Goal: Communication & Community: Answer question/provide support

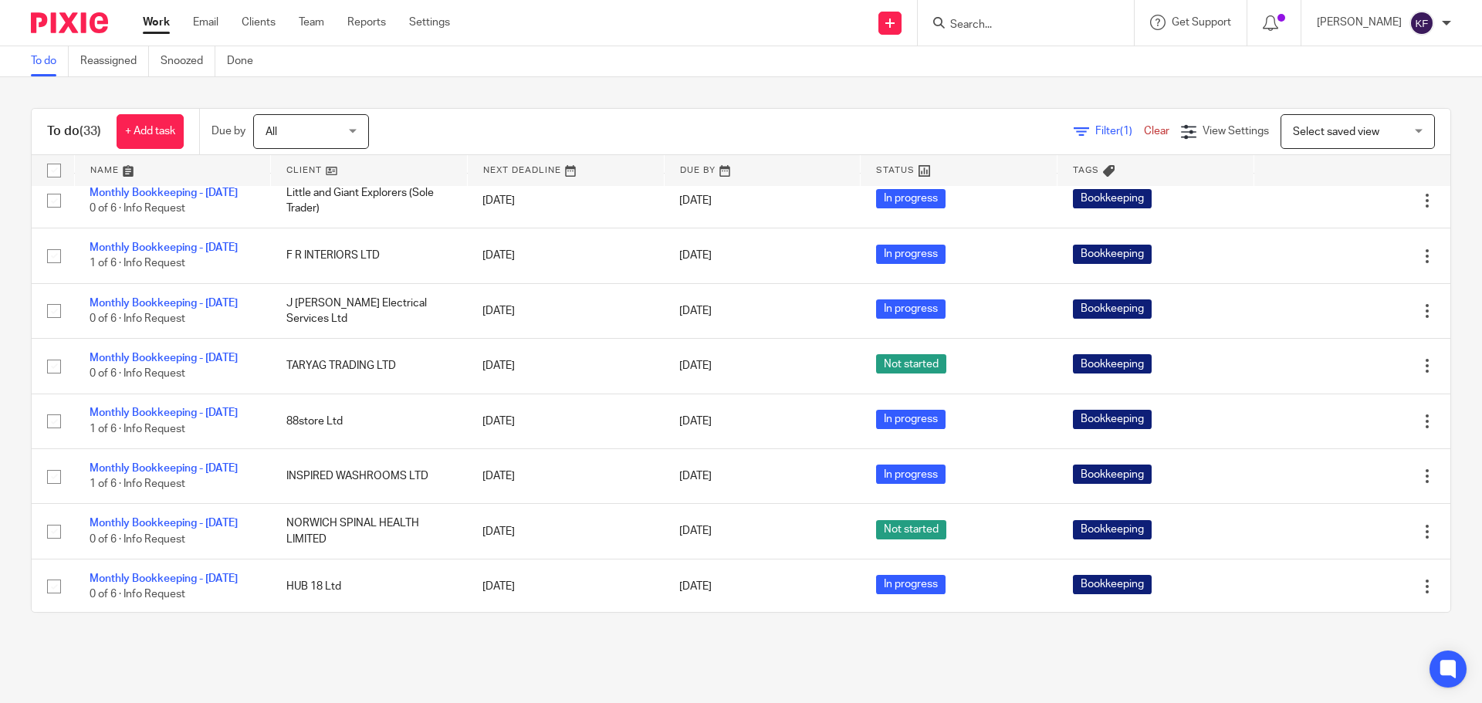
scroll to position [1466, 0]
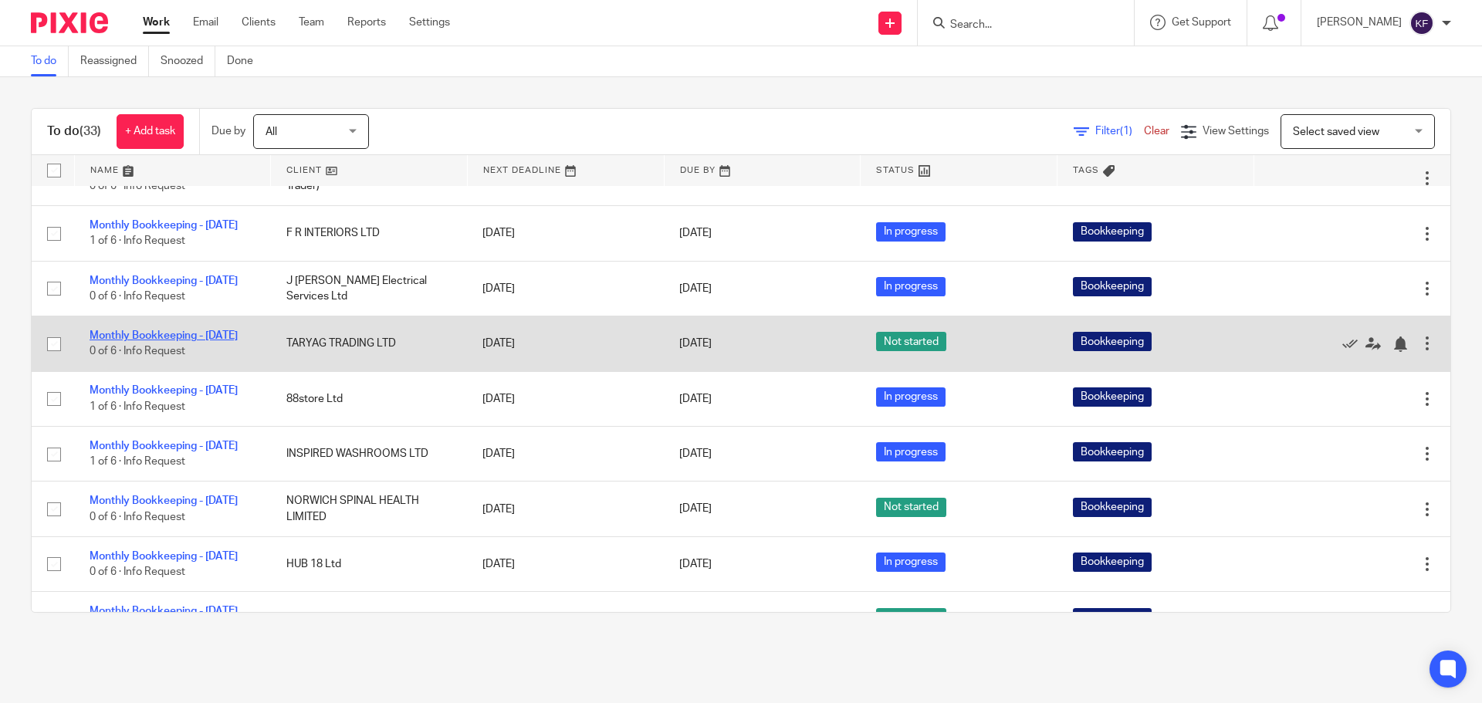
click at [155, 341] on link "Monthly Bookkeeping - [DATE]" at bounding box center [164, 335] width 148 height 11
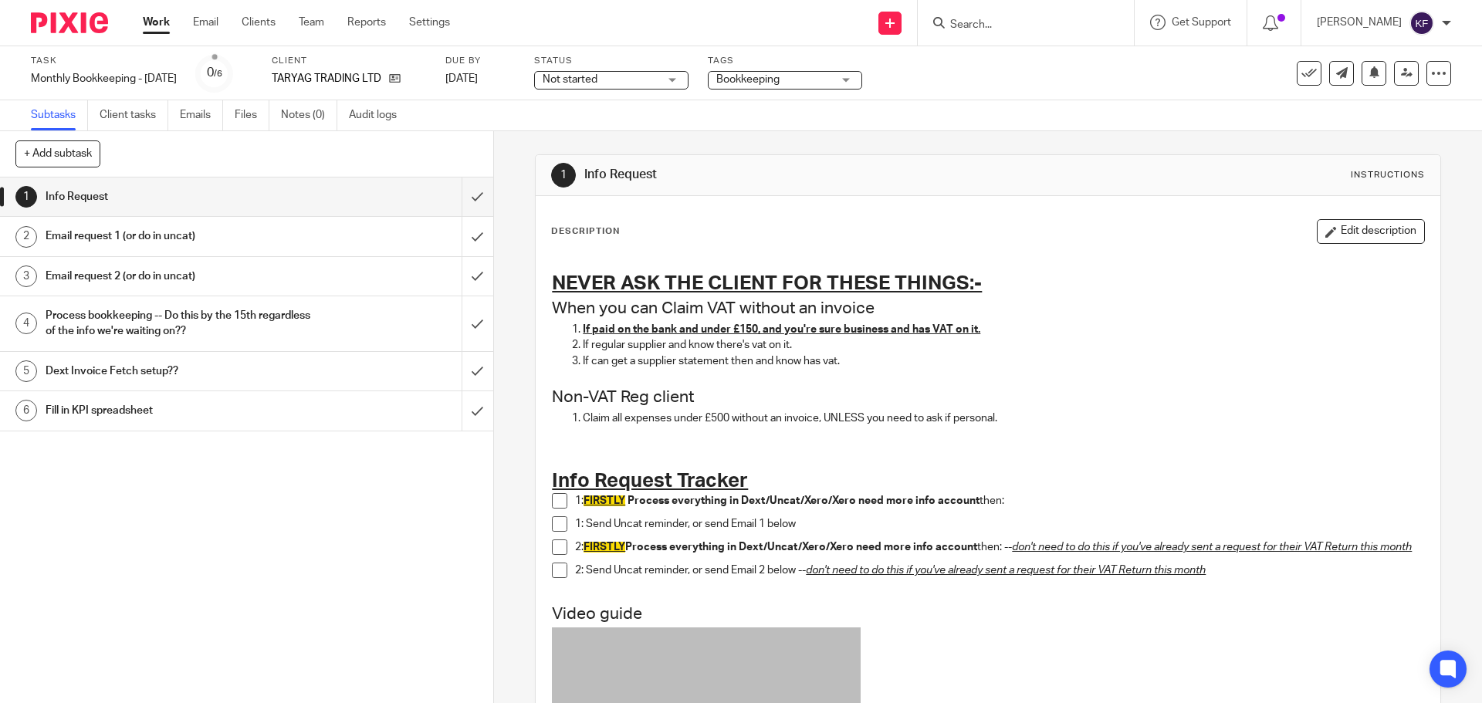
click at [616, 79] on span "Not started" at bounding box center [601, 80] width 116 height 16
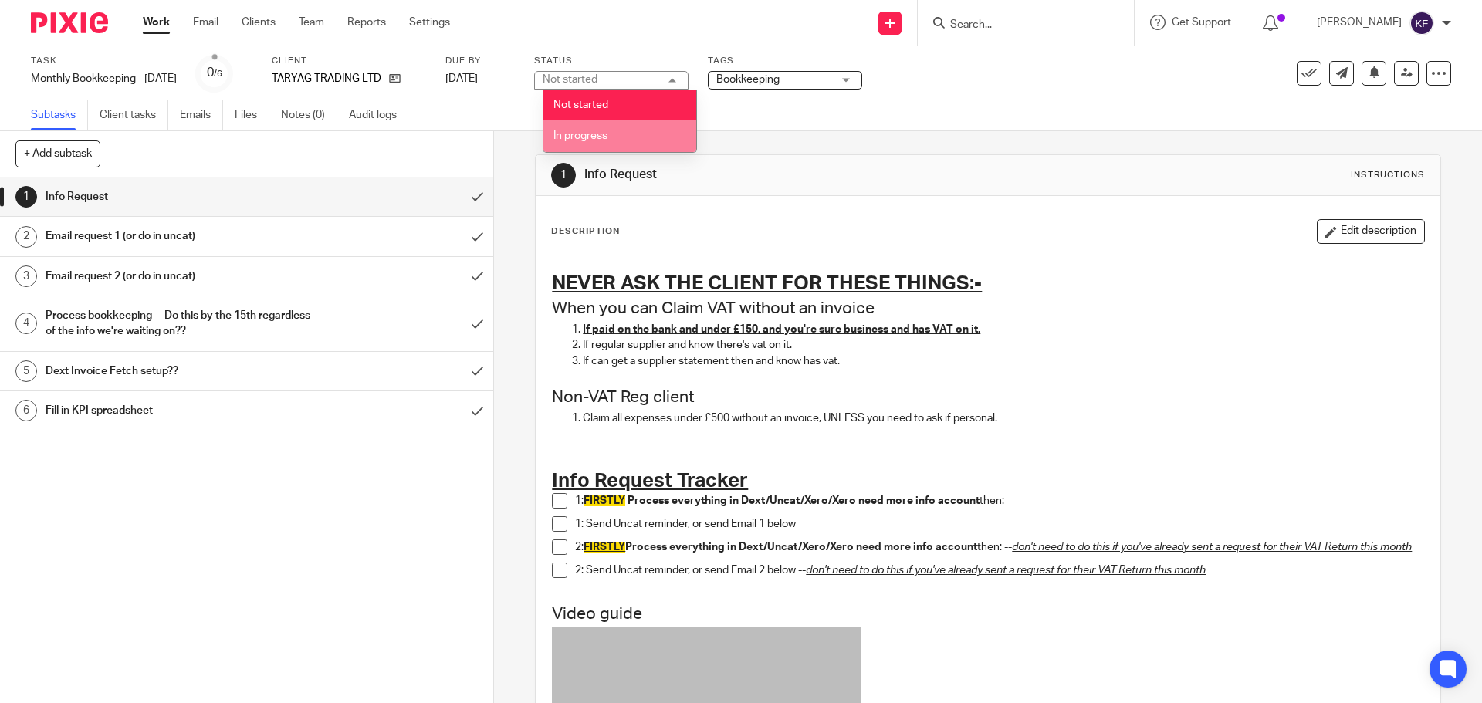
click at [623, 136] on li "In progress" at bounding box center [619, 136] width 153 height 32
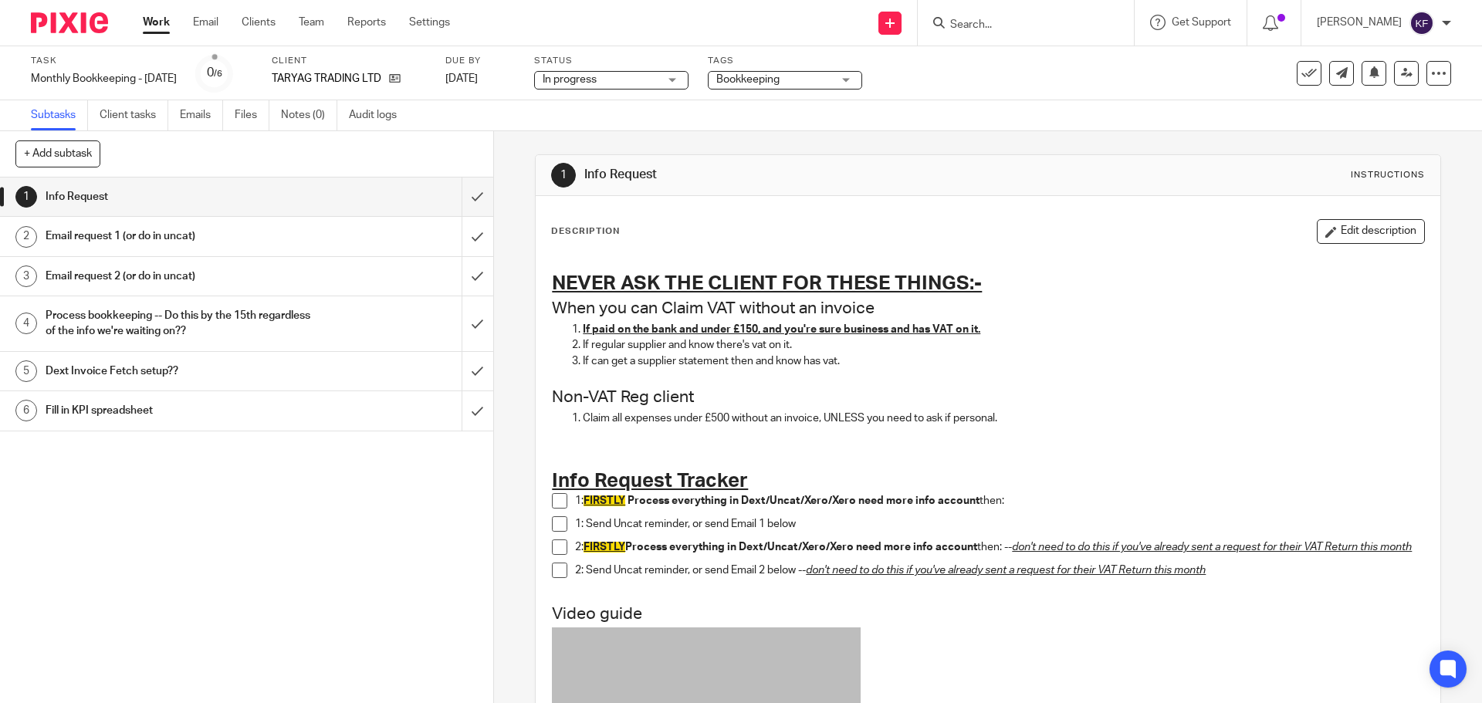
click at [232, 245] on h1 "Email request 1 (or do in uncat)" at bounding box center [179, 236] width 267 height 23
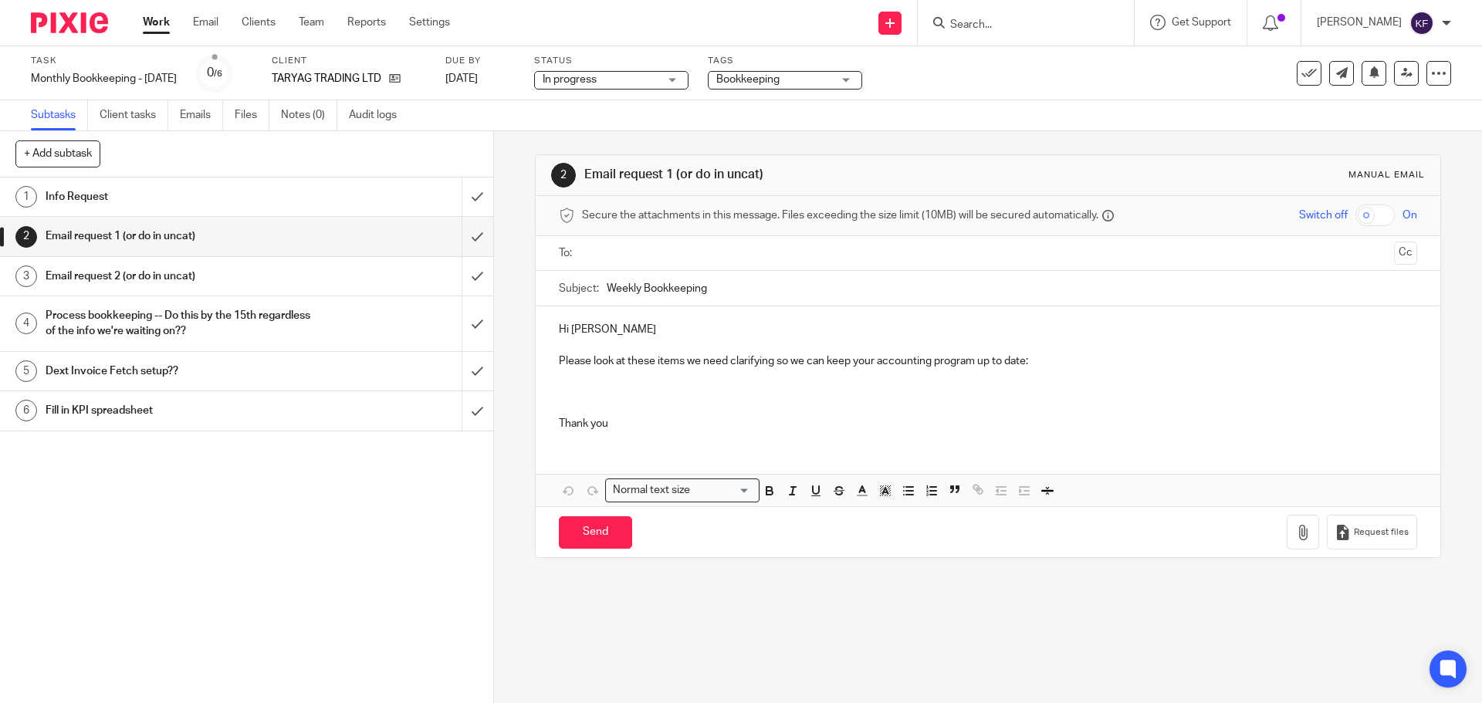
drag, startPoint x: 640, startPoint y: 290, endPoint x: 553, endPoint y: 290, distance: 87.2
click at [553, 290] on div "Subject: Weekly Bookkeeping" at bounding box center [988, 289] width 904 height 36
drag, startPoint x: 679, startPoint y: 291, endPoint x: 529, endPoint y: 289, distance: 149.7
click at [529, 289] on div "2 Email request 1 (or do in uncat) Manual email Secure the attachments in this …" at bounding box center [988, 417] width 988 height 572
type input "TikTok Shop"
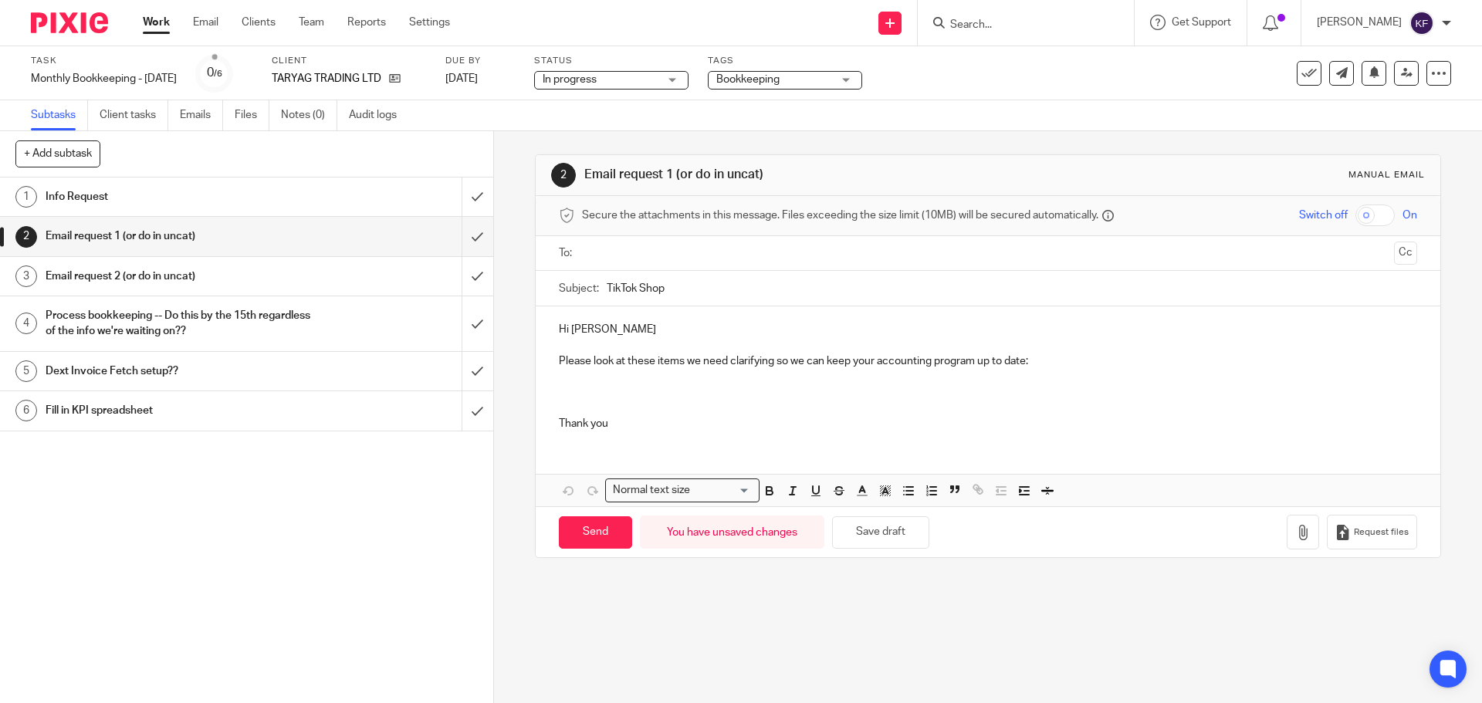
drag, startPoint x: 617, startPoint y: 320, endPoint x: 617, endPoint y: 336, distance: 16.2
click at [617, 321] on div "Hi Sam Please look at these items we need clarifying so we can keep your accoun…" at bounding box center [988, 374] width 904 height 137
drag, startPoint x: 617, startPoint y: 336, endPoint x: 510, endPoint y: 334, distance: 106.5
click at [510, 334] on div "2 Email request 1 (or do in uncat) Manual email Secure the attachments in this …" at bounding box center [988, 417] width 988 height 572
click at [648, 328] on p "Hello" at bounding box center [987, 329] width 857 height 15
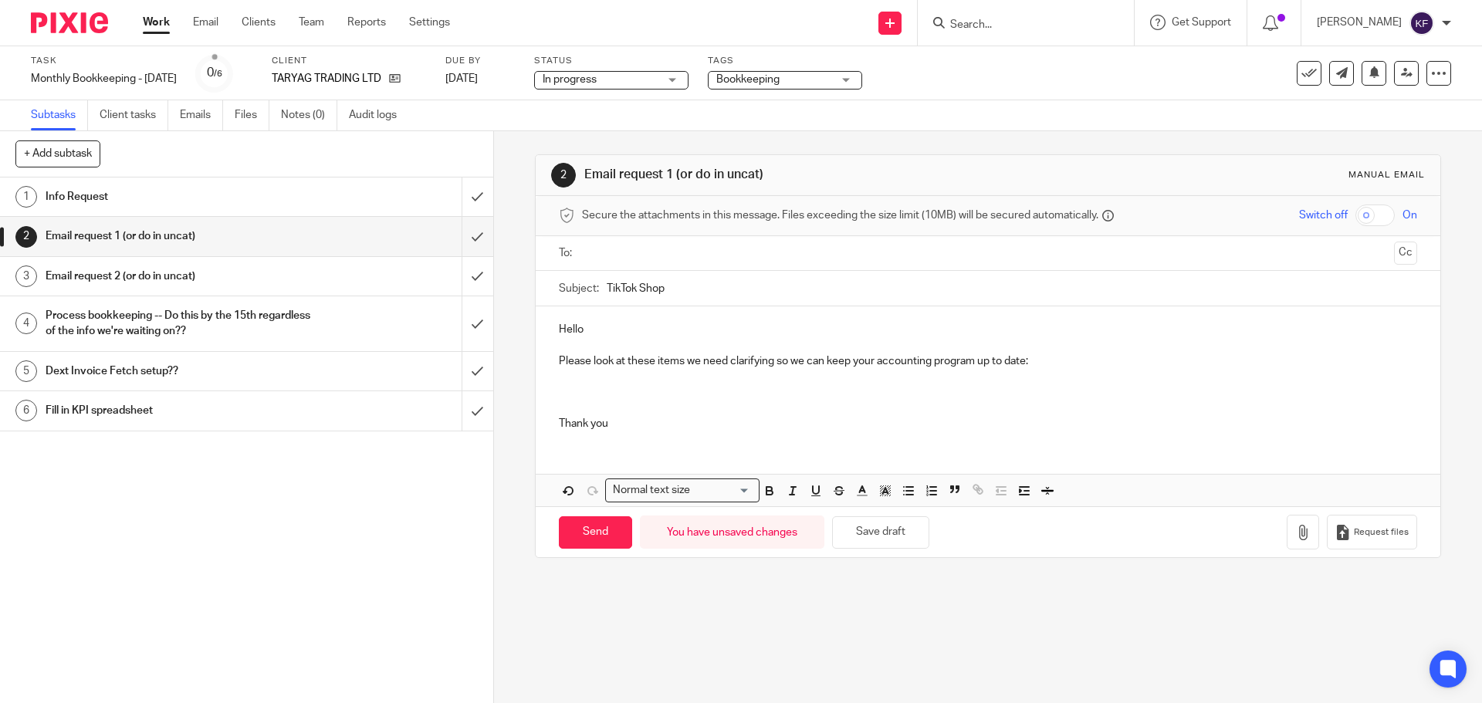
click at [1050, 363] on p "Please look at these items we need clarifying so we can keep your accounting pr…" at bounding box center [987, 360] width 857 height 15
drag, startPoint x: 1044, startPoint y: 360, endPoint x: 550, endPoint y: 358, distance: 494.7
click at [550, 358] on div "Hello Please look at these items we need clarifying so we can keep your account…" at bounding box center [988, 374] width 904 height 137
click at [715, 359] on p "Have you started a TikTok shop? Will this be ongoing, or only for July?" at bounding box center [987, 360] width 857 height 15
click at [891, 352] on p at bounding box center [987, 344] width 857 height 15
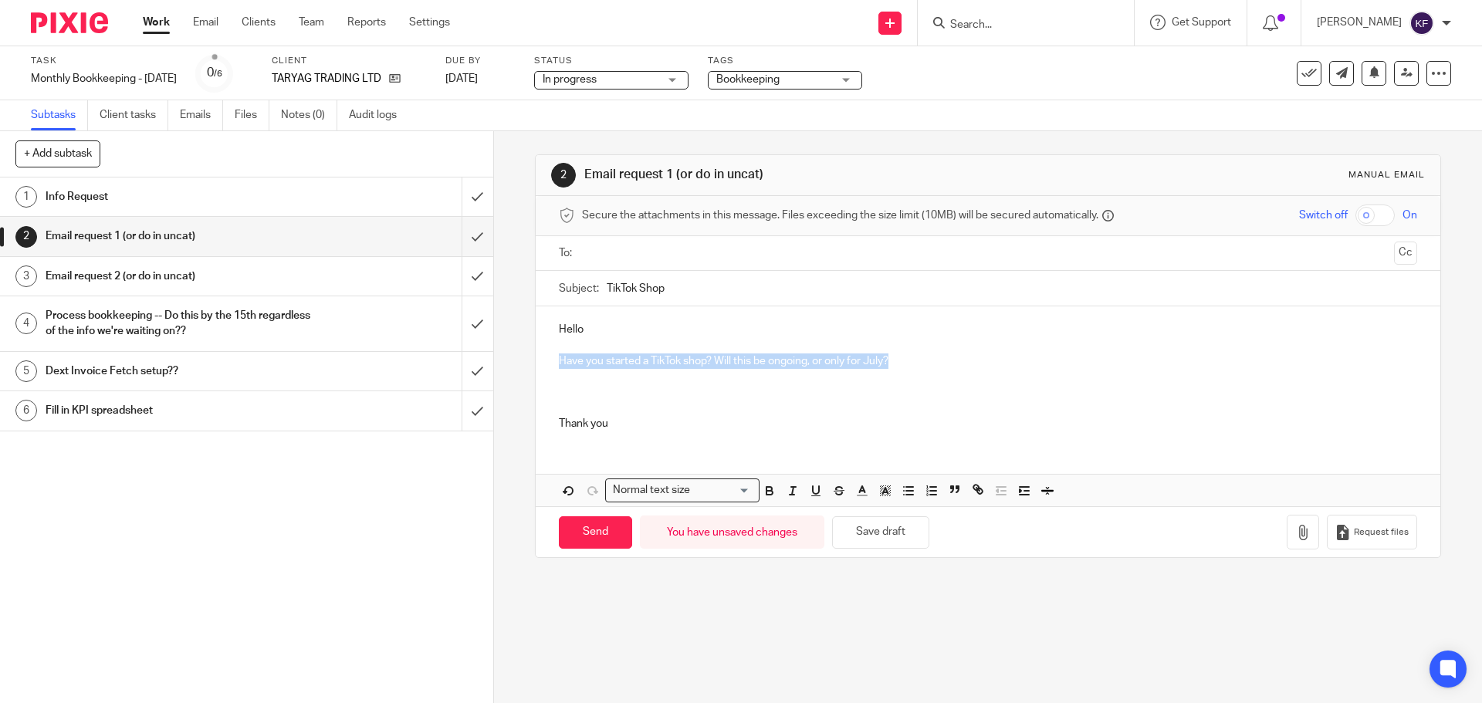
drag, startPoint x: 896, startPoint y: 360, endPoint x: 558, endPoint y: 365, distance: 338.1
click at [559, 365] on p "Have you started a TikTok shop? Will this be ongoing, or only for July?" at bounding box center [987, 360] width 857 height 15
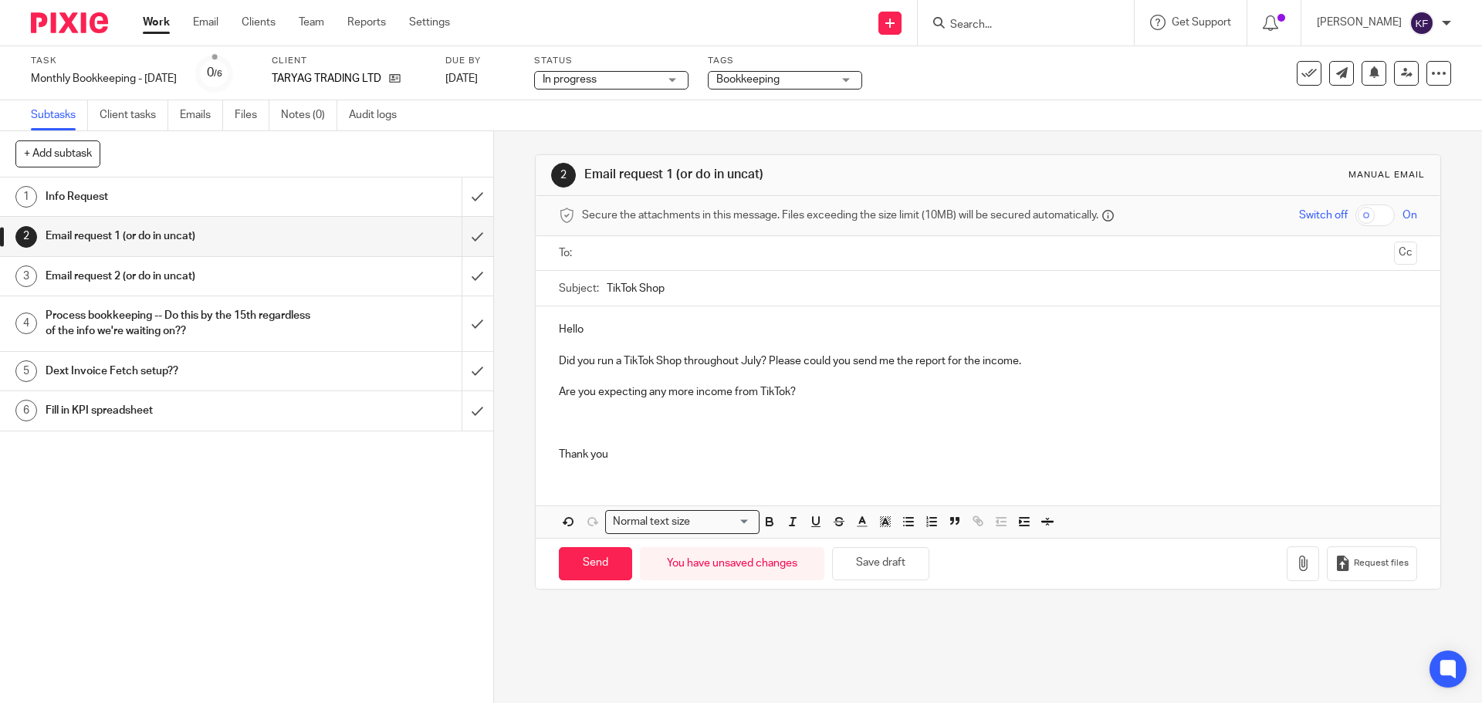
click at [576, 431] on p at bounding box center [987, 417] width 857 height 32
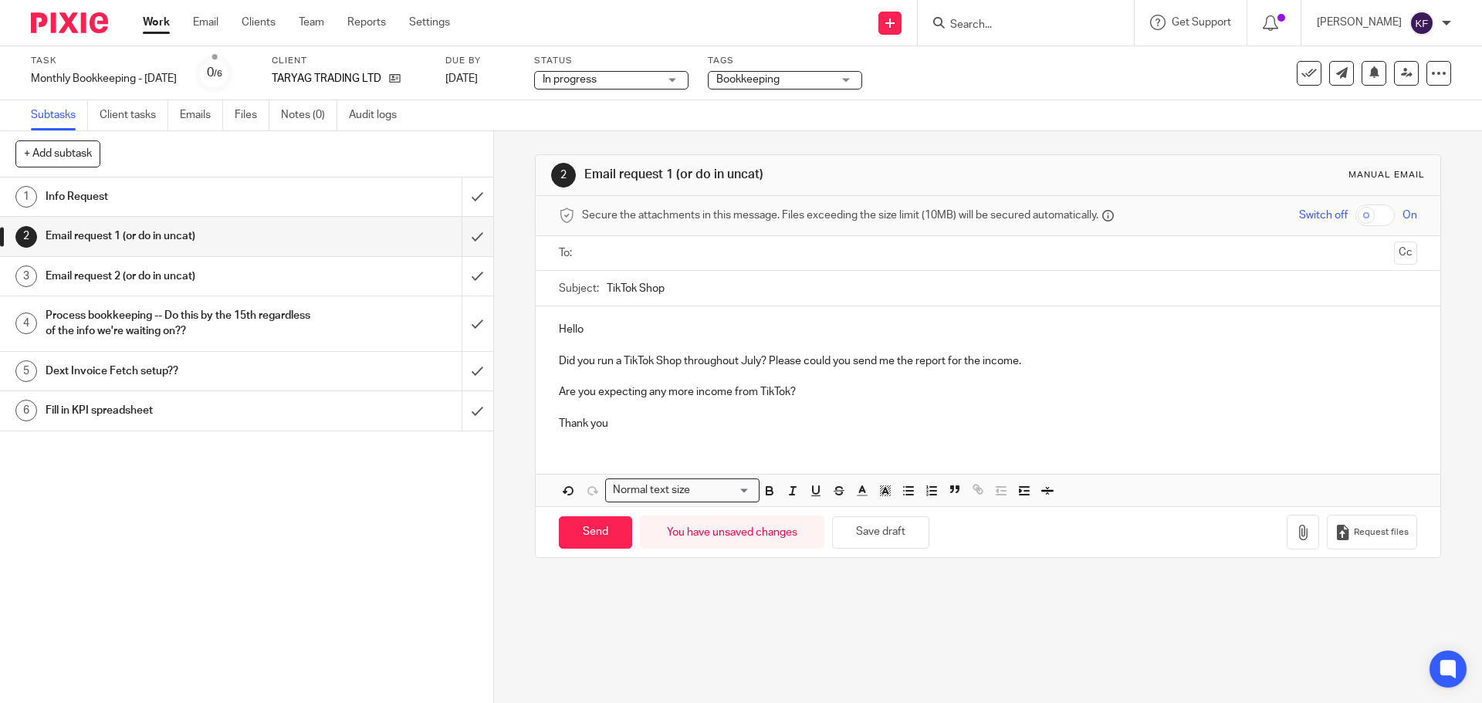
click at [671, 248] on input "text" at bounding box center [987, 254] width 800 height 18
click at [789, 393] on p "Are you expecting any more income from TikTok?" at bounding box center [987, 394] width 857 height 15
click at [814, 395] on p "Are you expecting any more income from TikTok?" at bounding box center [987, 394] width 857 height 15
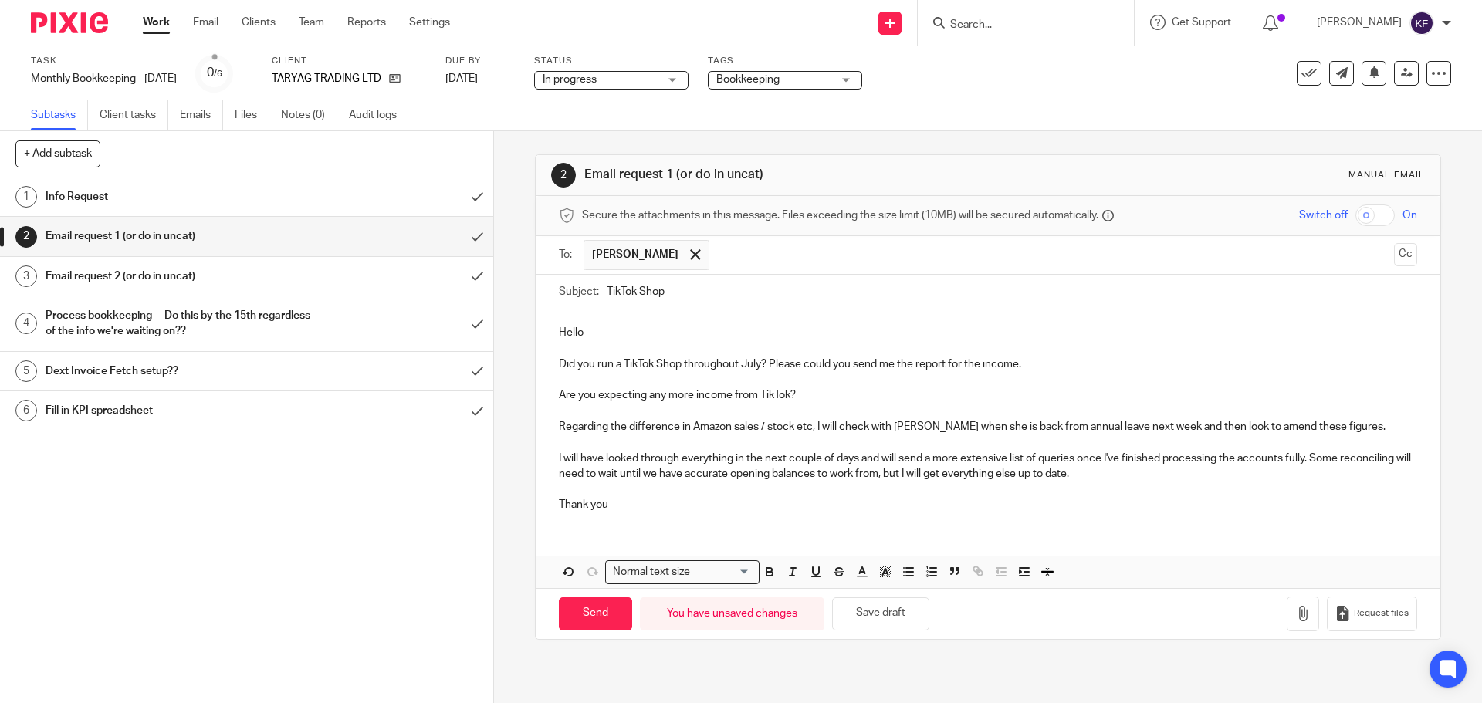
click at [562, 398] on p "Are you expecting any more income from TikTok?" at bounding box center [987, 394] width 857 height 15
click at [553, 397] on div "Hello Did you run a TikTok Shop throughout July? Please could you send me the r…" at bounding box center [988, 416] width 904 height 215
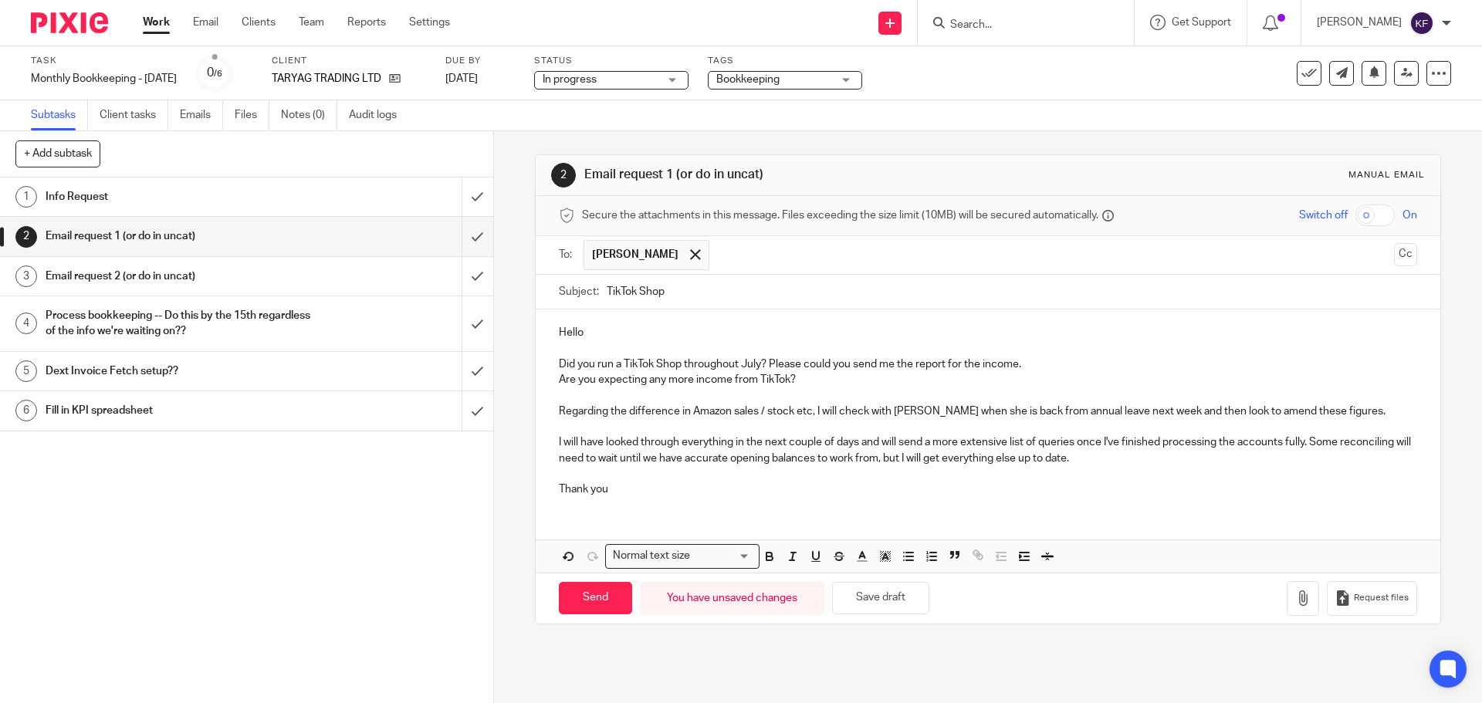
click at [788, 380] on p "Are you expecting any more income from TikTok?" at bounding box center [987, 379] width 857 height 15
click at [703, 293] on input "TikTok Shop" at bounding box center [1012, 292] width 810 height 35
click at [668, 289] on input "TikTok Shop - Update" at bounding box center [1012, 292] width 810 height 35
type input "TikTok Shop / Update"
click at [917, 500] on div "Hello Did you run a TikTok Shop throughout July? Please could you send me the r…" at bounding box center [988, 408] width 904 height 199
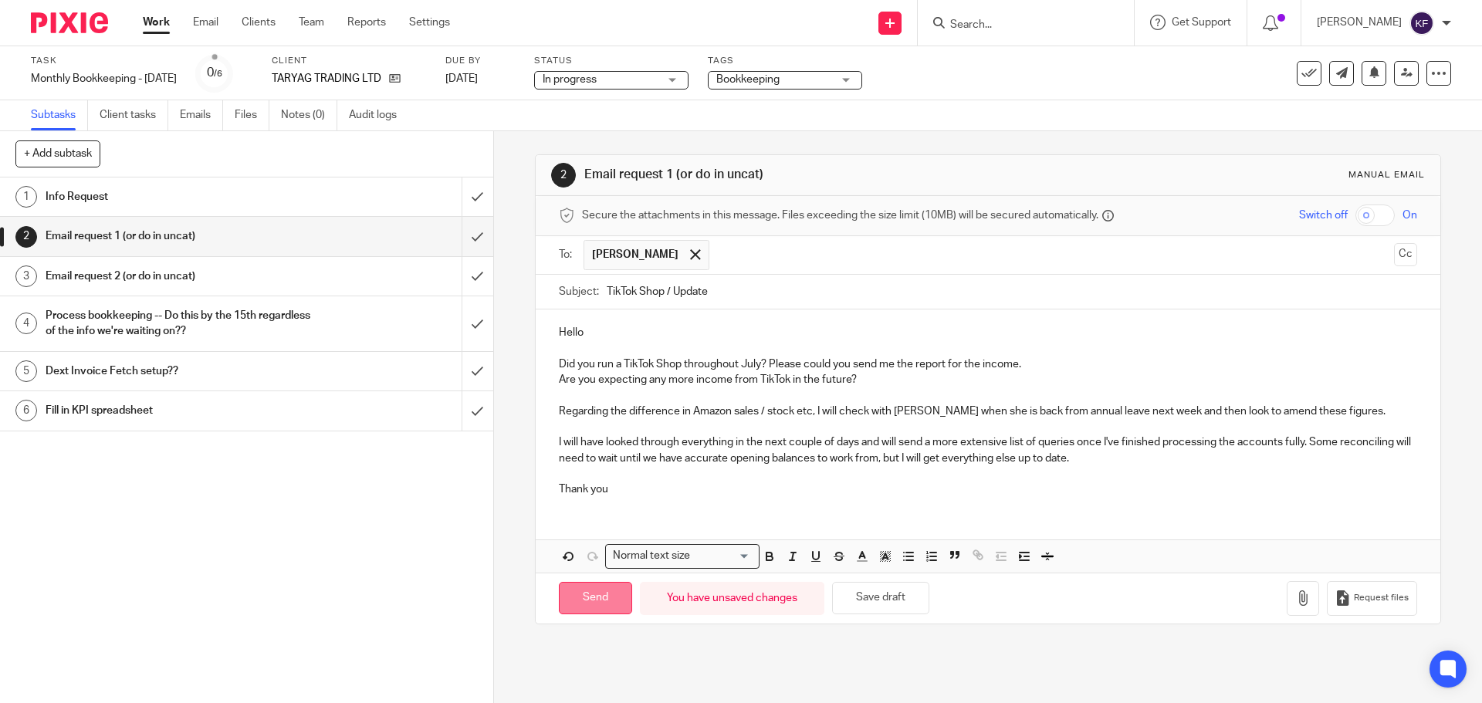
click at [571, 597] on input "Send" at bounding box center [595, 598] width 73 height 33
type input "Sent"
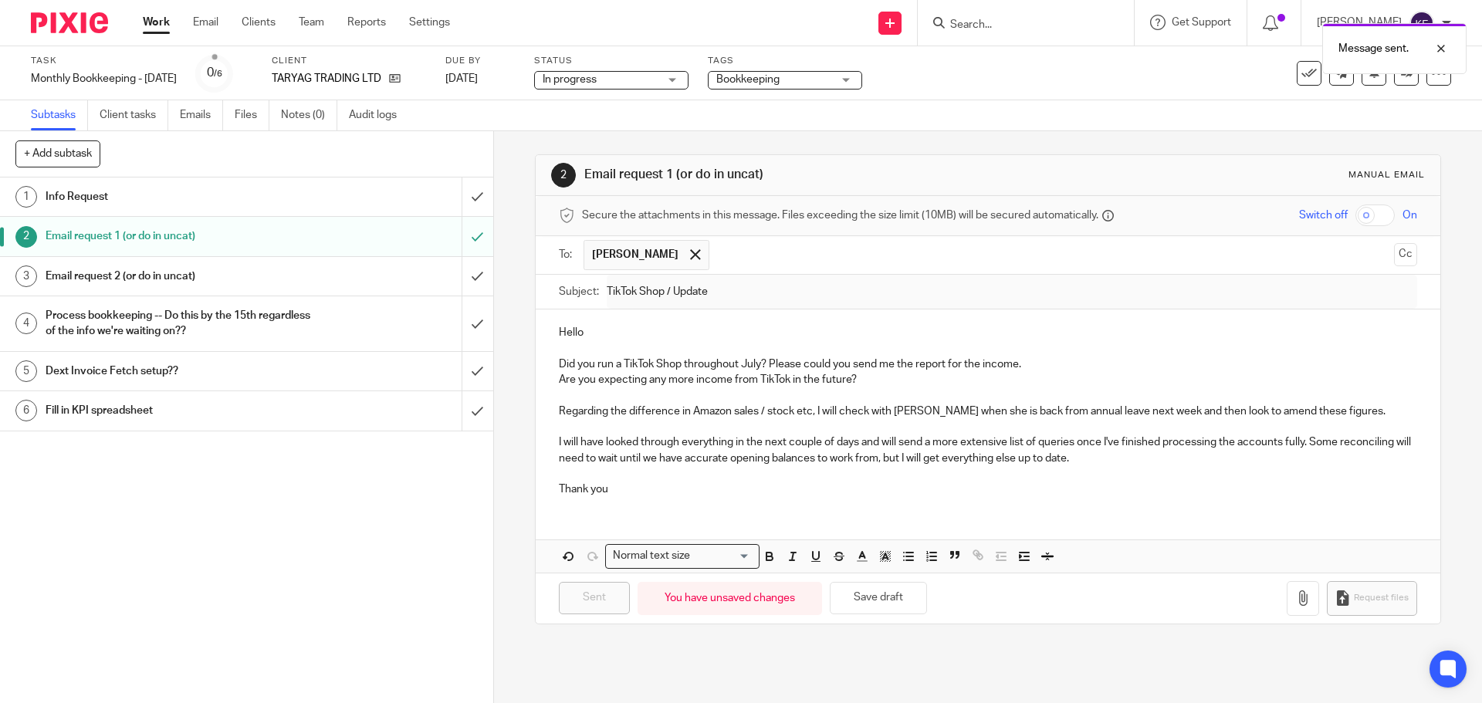
click at [154, 25] on link "Work" at bounding box center [156, 22] width 27 height 15
